Goal: Connect with others: Participate in discussion

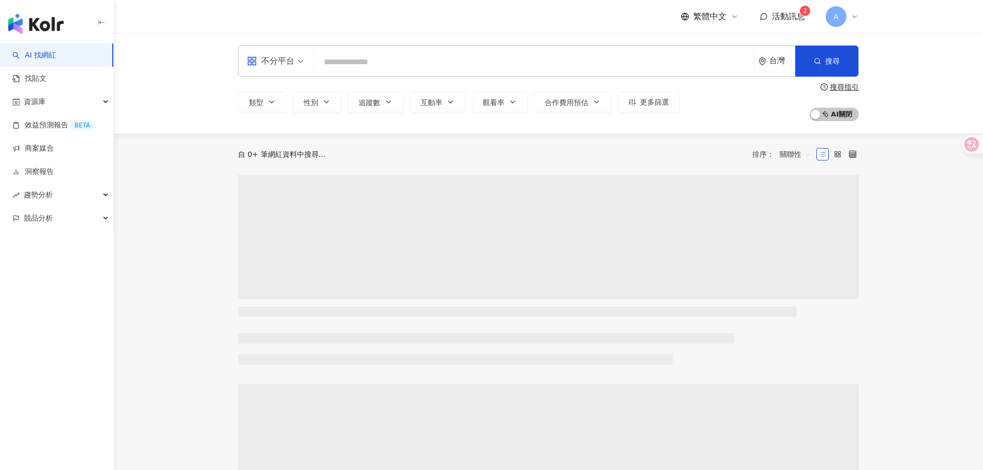
click at [782, 18] on span "活動訊息" at bounding box center [788, 16] width 33 height 10
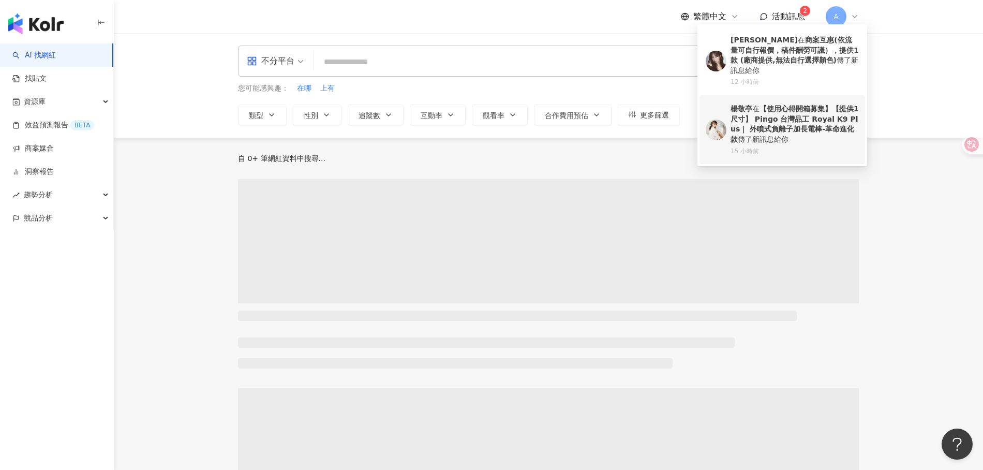
click at [785, 123] on b "【使用心得開箱募集】【提供1尺寸】 Pingo 台灣品工 Royal K9 Plus｜ 外噴式負離子加長電棒-革命進化款" at bounding box center [795, 124] width 128 height 39
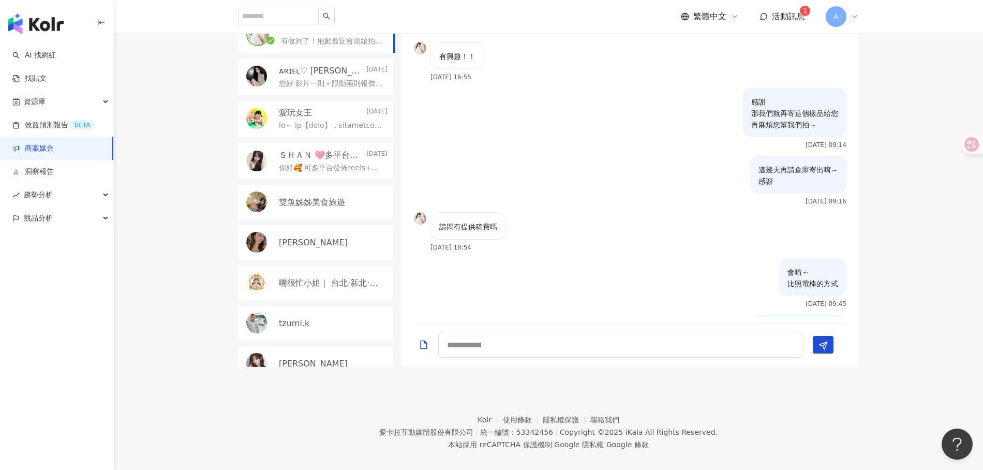
scroll to position [1284, 0]
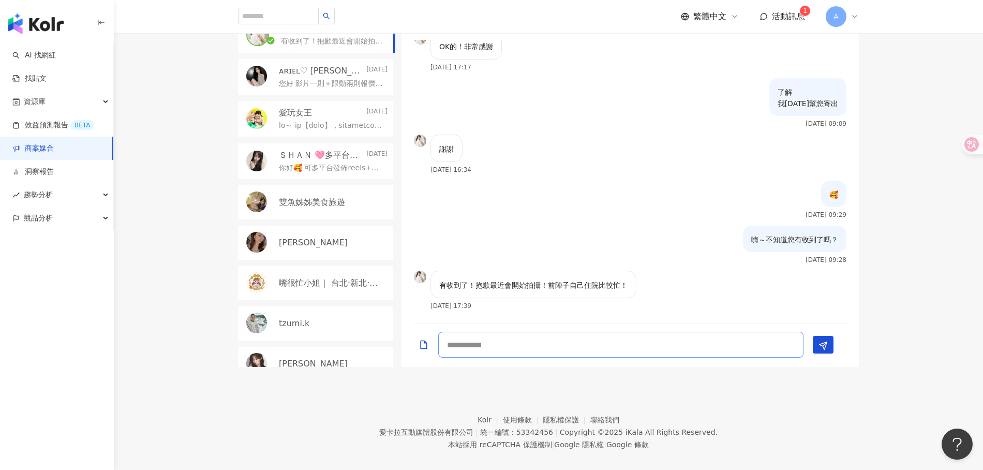
click at [562, 332] on textarea at bounding box center [620, 345] width 365 height 26
drag, startPoint x: 560, startPoint y: 326, endPoint x: 569, endPoint y: 327, distance: 8.8
click at [561, 332] on textarea at bounding box center [620, 345] width 365 height 26
type textarea "*"
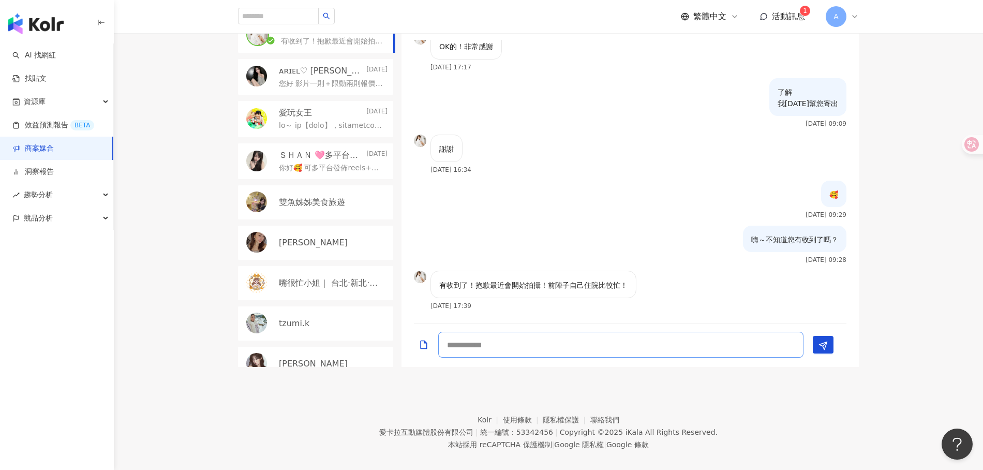
type textarea "*"
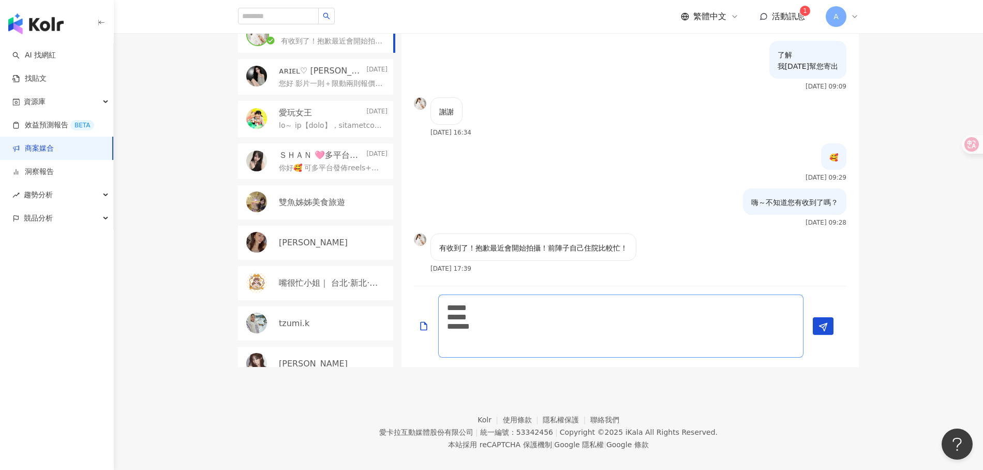
scroll to position [0, 0]
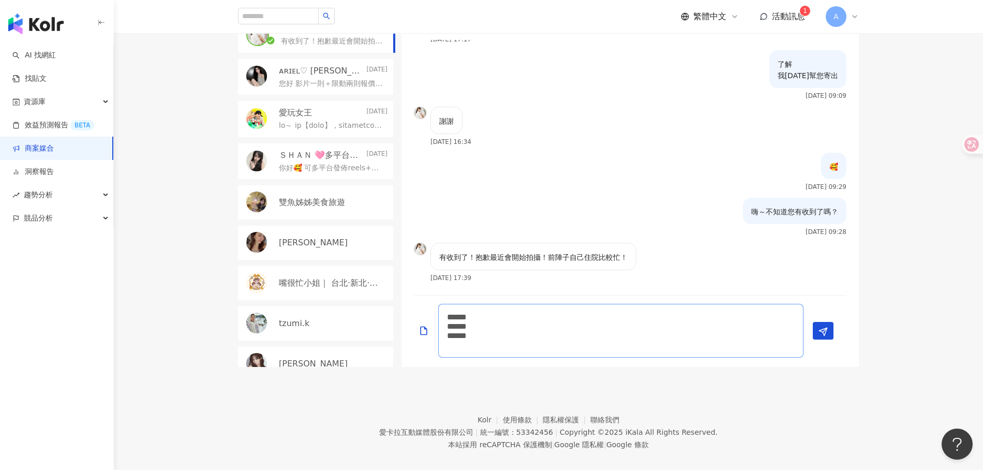
type textarea "****** ****** *****"
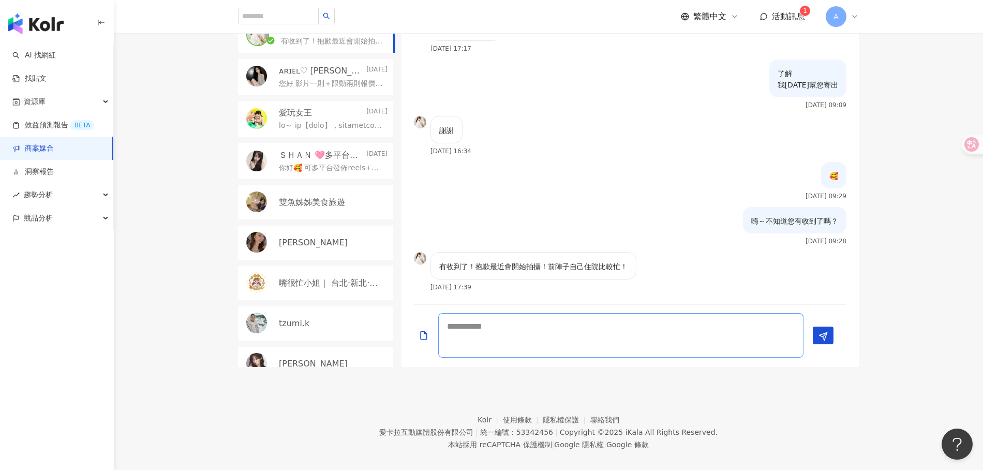
scroll to position [1353, 0]
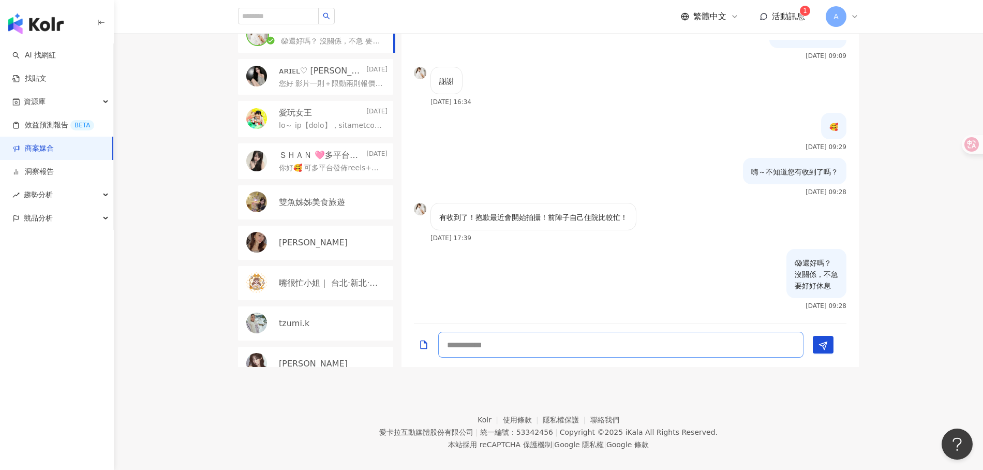
type textarea "*"
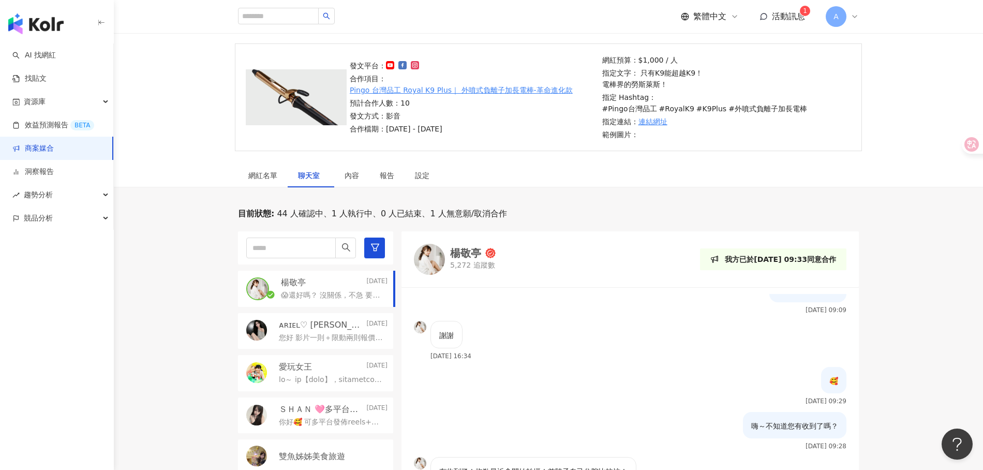
scroll to position [254, 0]
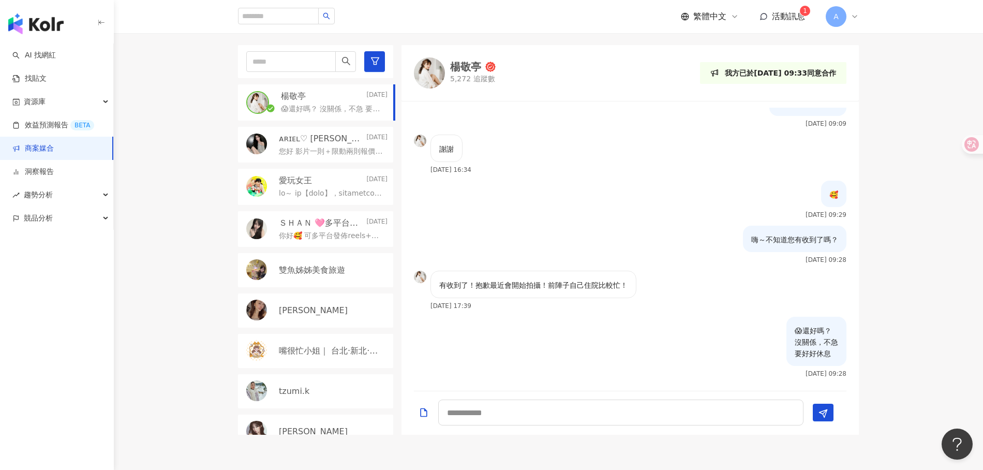
click at [800, 17] on span "活動訊息" at bounding box center [788, 16] width 33 height 10
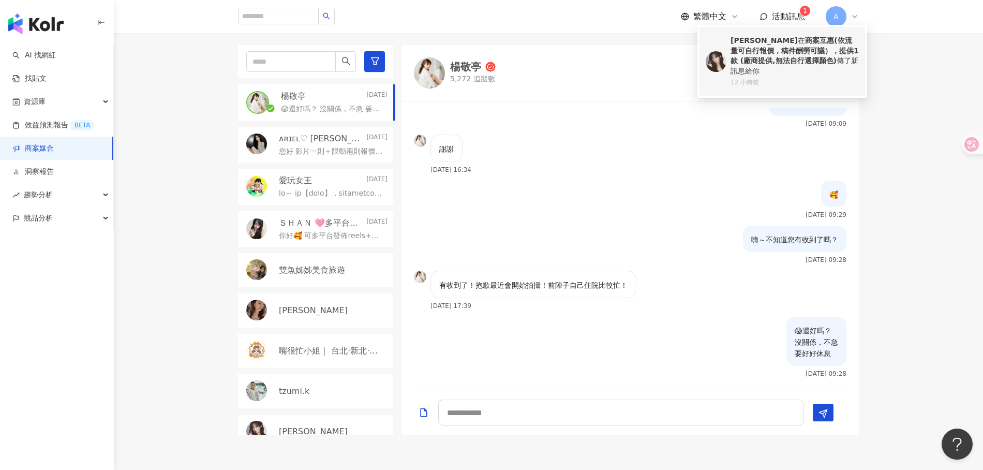
click at [788, 62] on b "商案互惠(依流量可自行報價，稿件酬勞可議），提供1款 (廠商提供,無法自行選擇顏色)" at bounding box center [795, 50] width 128 height 28
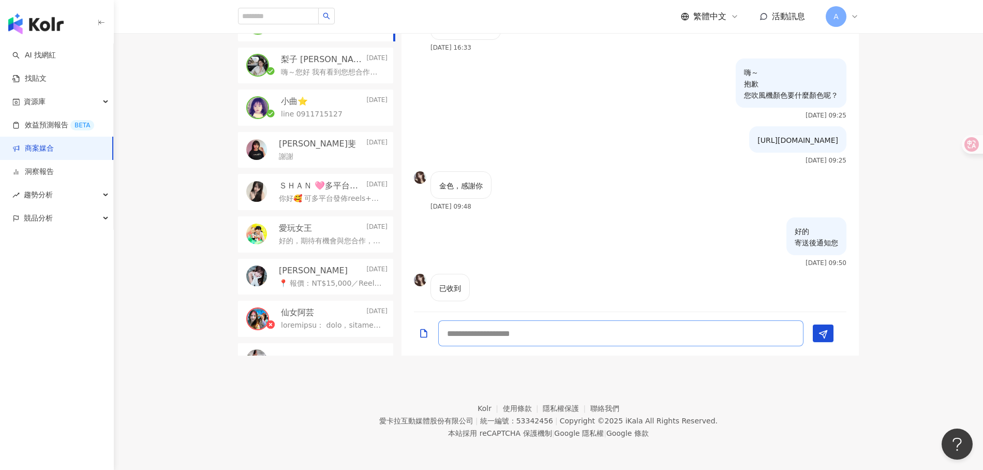
click at [533, 343] on textarea at bounding box center [620, 333] width 365 height 26
type textarea "*"
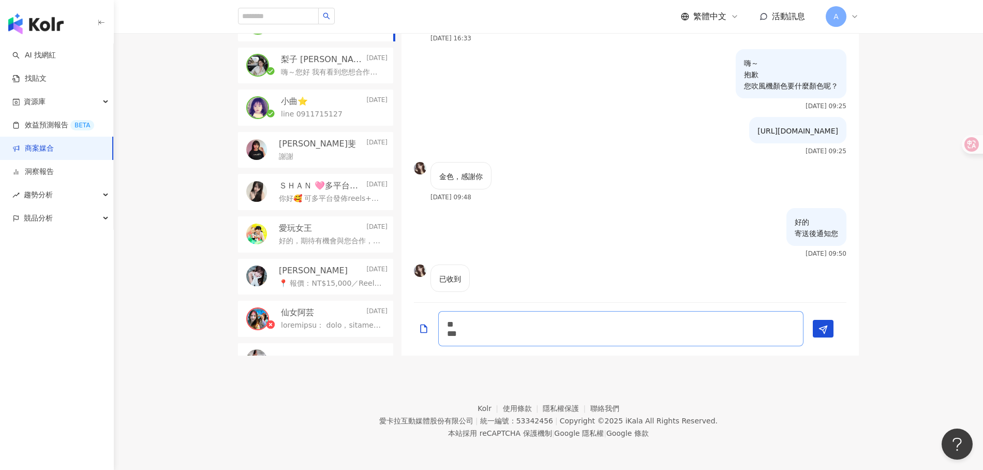
scroll to position [1, 0]
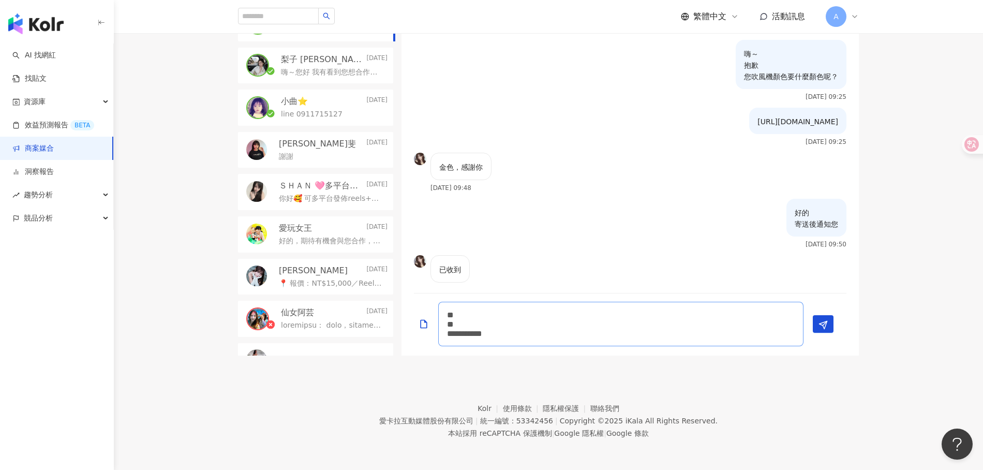
type textarea "** ** *********"
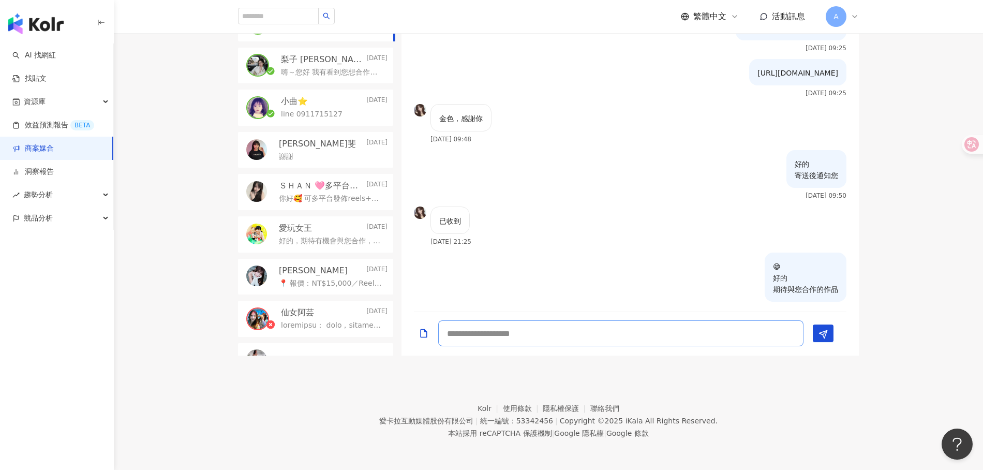
type textarea "*"
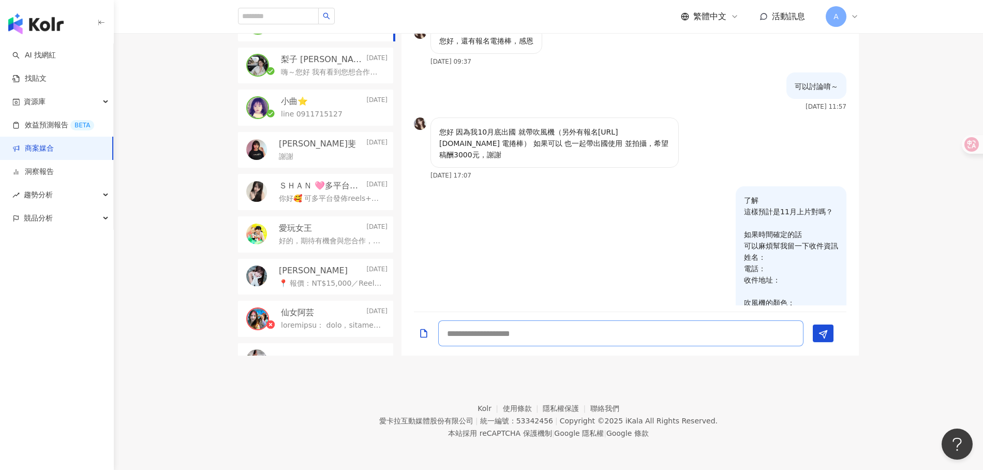
scroll to position [216, 0]
